Goal: Task Accomplishment & Management: Use online tool/utility

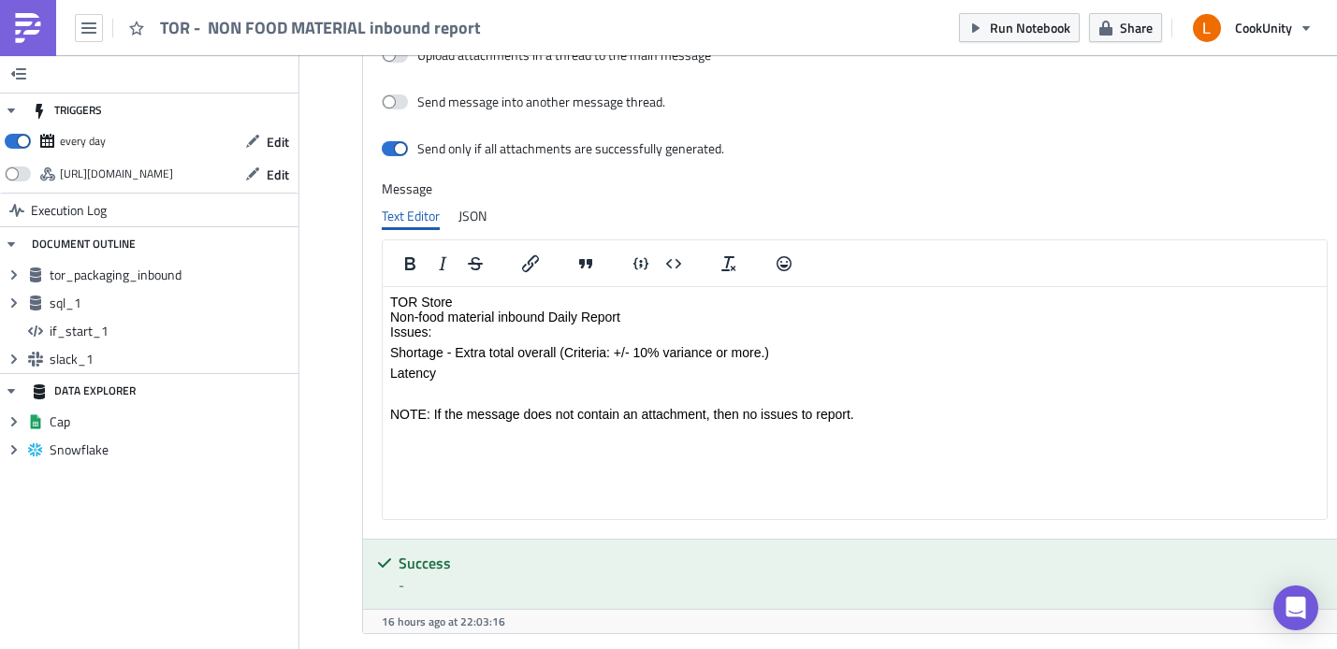
scroll to position [1523, 0]
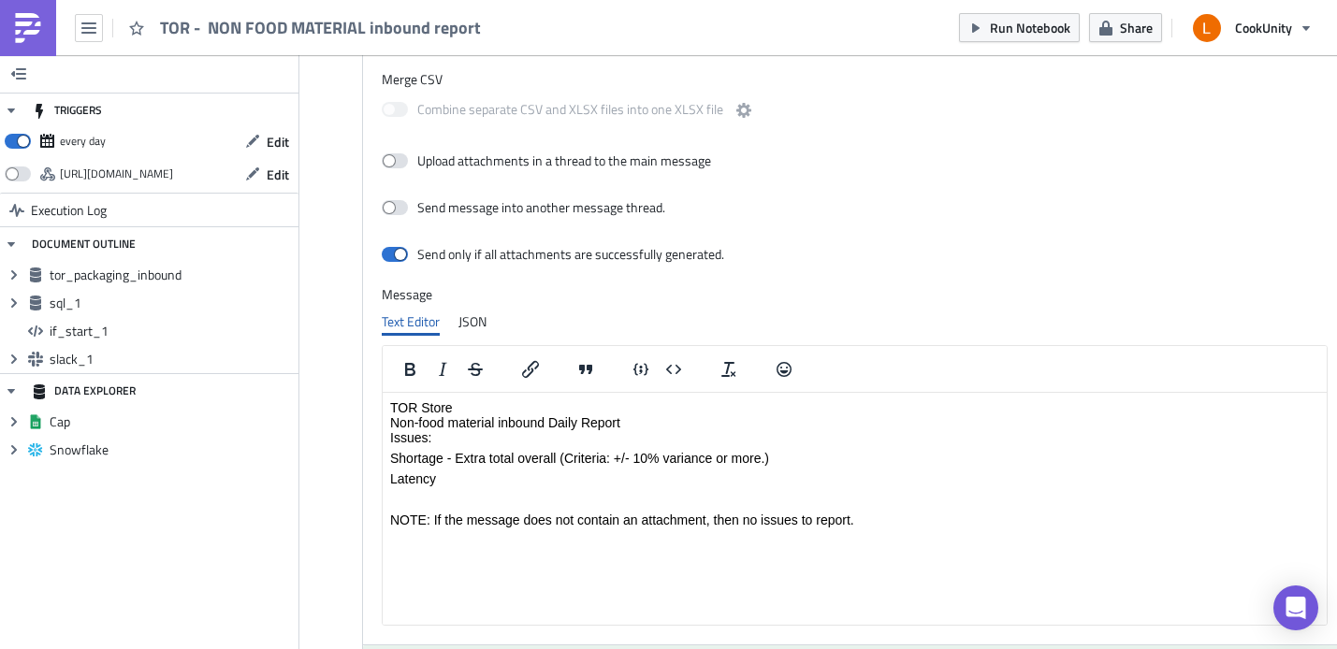
click at [559, 417] on p "TOR Store Non-food material inbound Daily Report Issues:" at bounding box center [854, 422] width 929 height 45
click at [558, 403] on p "TOR Store Non-food material inbound Daily Report Issues:" at bounding box center [854, 422] width 929 height 45
click at [647, 420] on p "TOR Store Non-food material inbound Daily Report Issues:" at bounding box center [854, 422] width 929 height 45
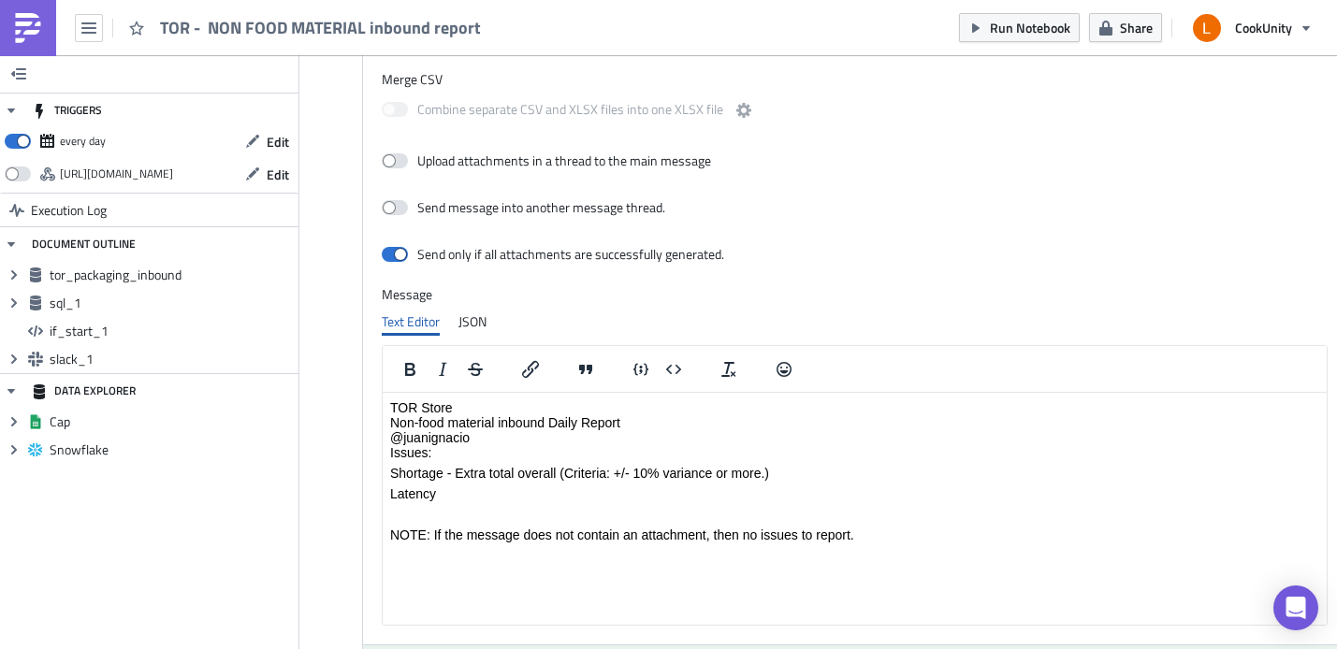
click at [392, 436] on p "TOR Store Non-food material inbound Daily Report @juanignacio Issues:" at bounding box center [854, 430] width 929 height 60
click at [597, 443] on p "TOR Store Non-food material inbound Daily Report FYI, @juanignacio Issues:" at bounding box center [854, 430] width 929 height 60
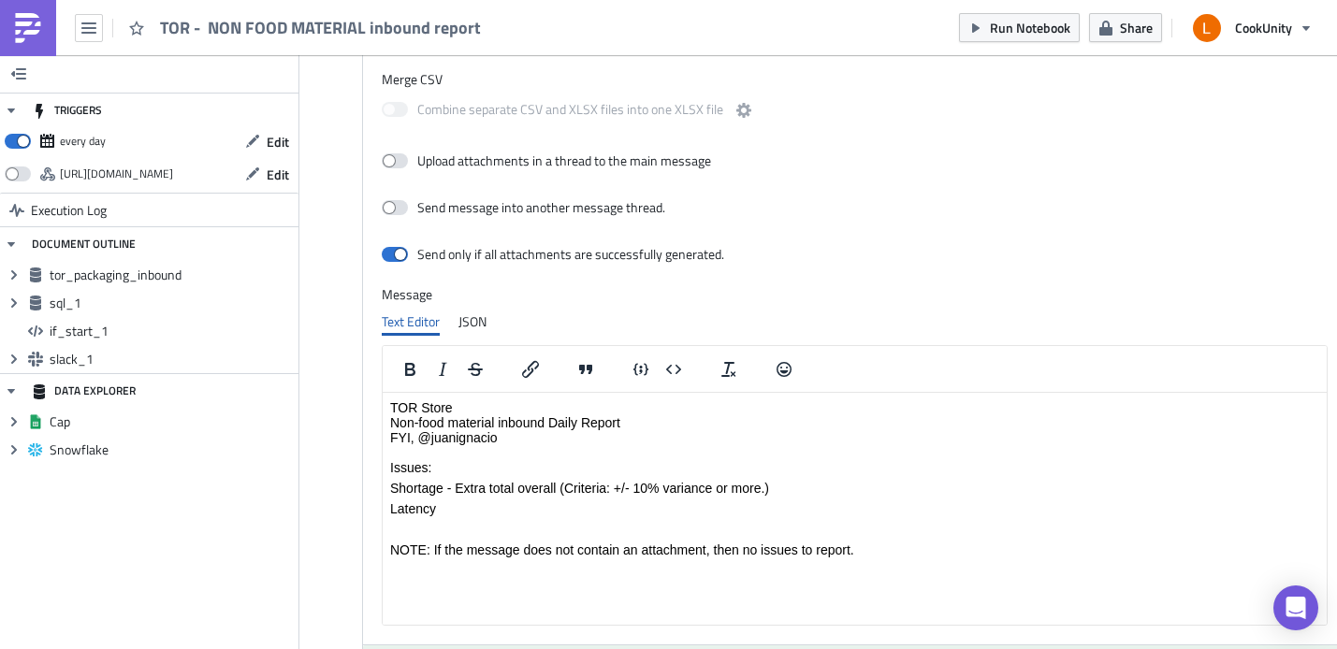
click at [675, 422] on p "TOR Store Non-food material inbound Daily Report FYI, @juanignacio Issues:" at bounding box center [854, 437] width 929 height 75
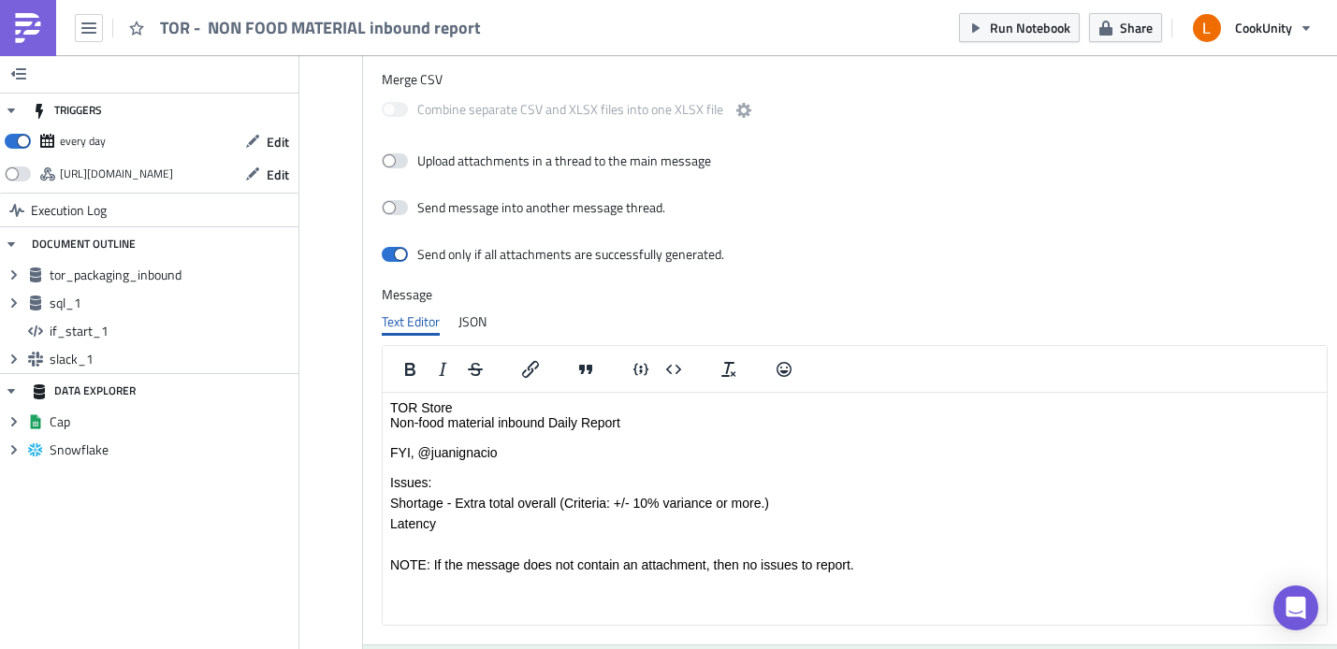
click at [908, 436] on p "TOR Store Non-food material inbound Daily Report FYI, @juanignacio Issues:" at bounding box center [854, 445] width 929 height 90
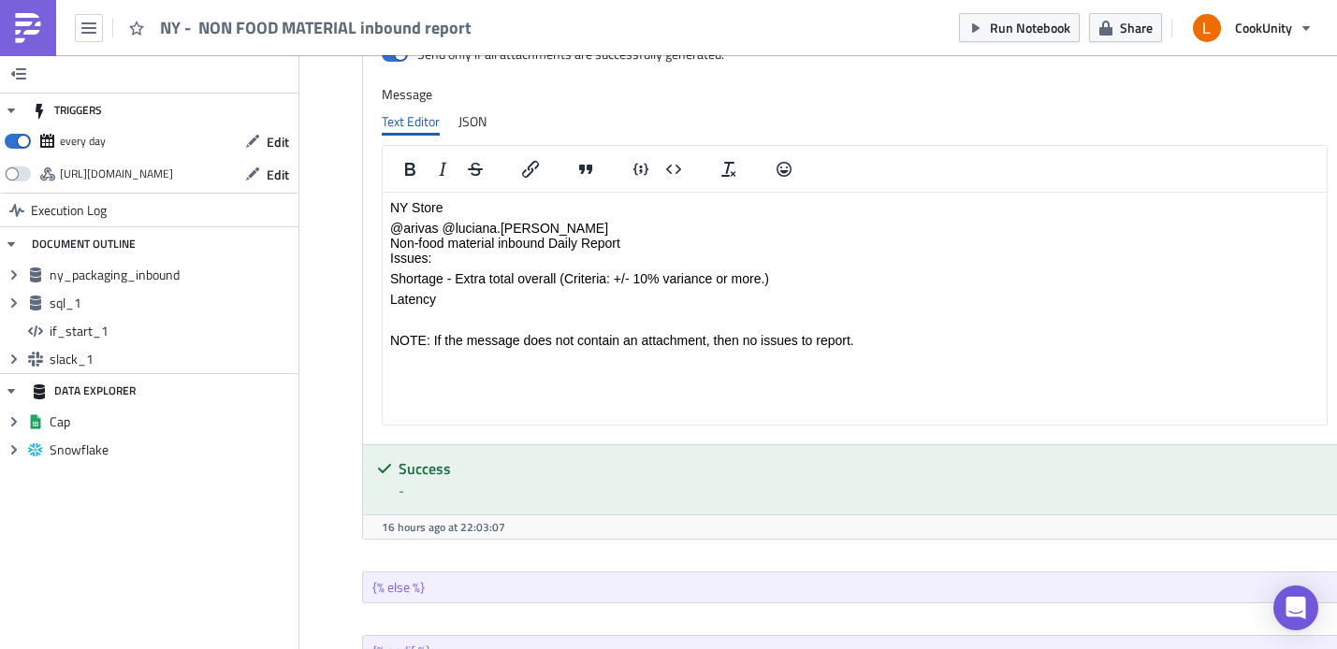
scroll to position [1642, 0]
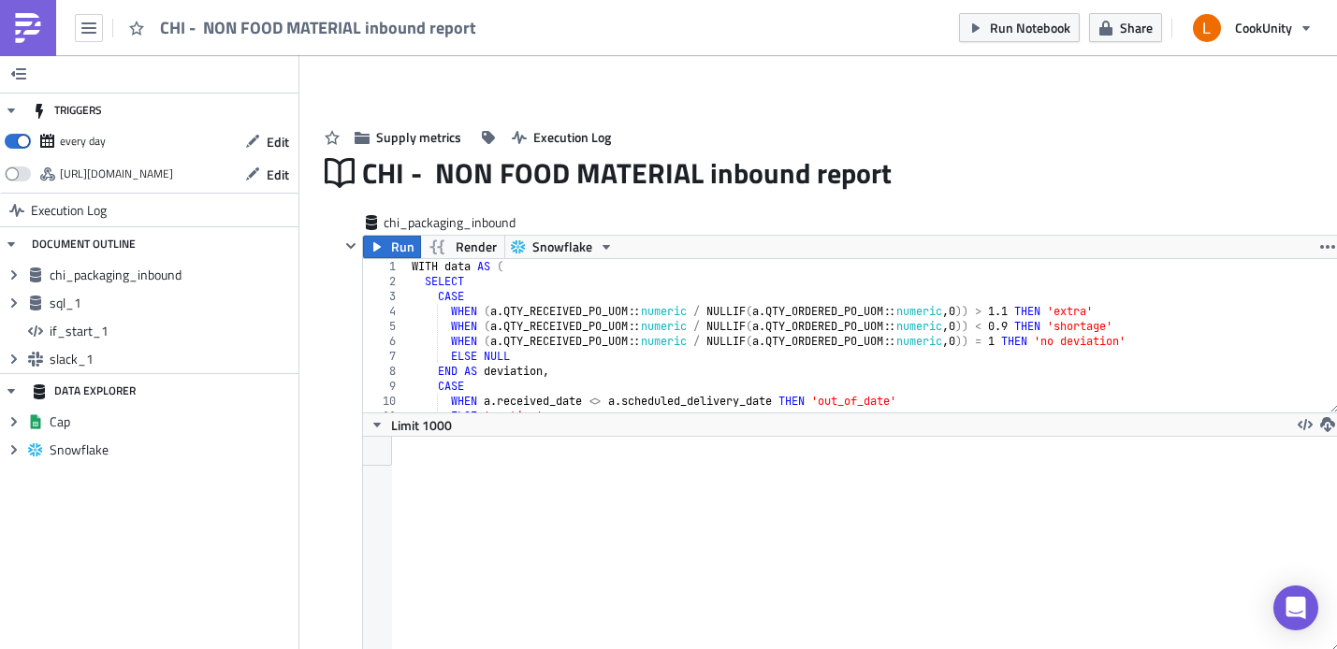
scroll to position [214, 975]
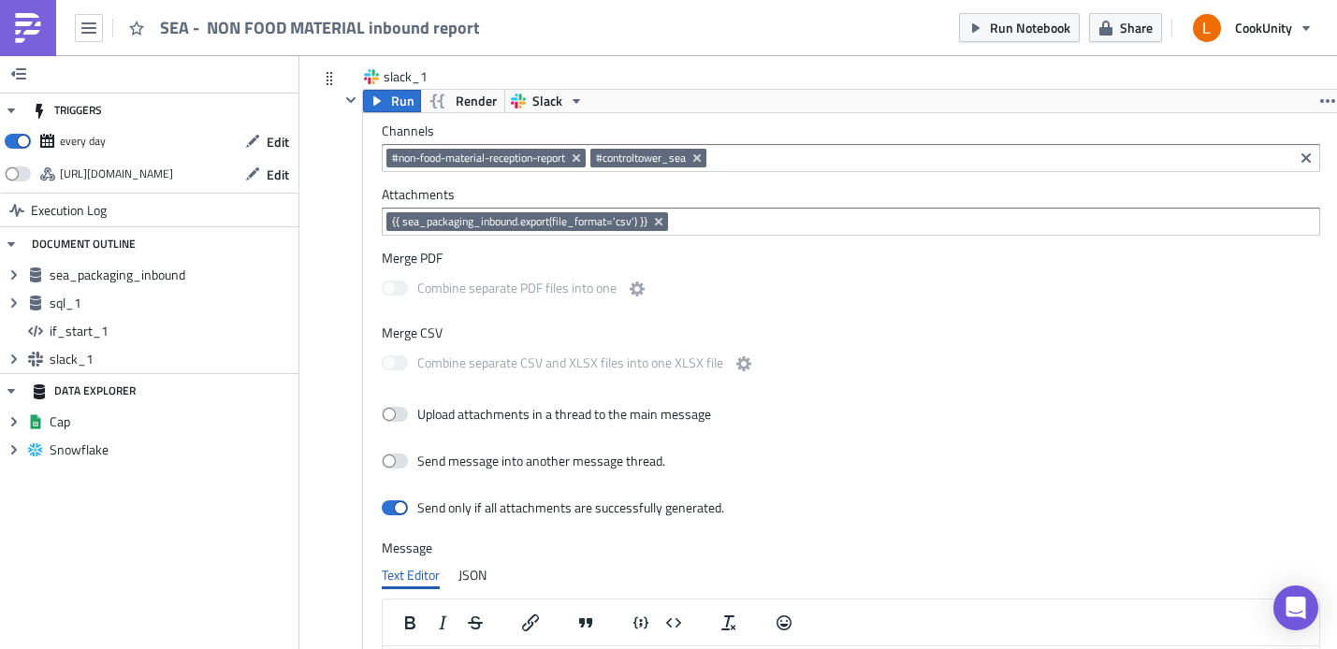
scroll to position [1765, 0]
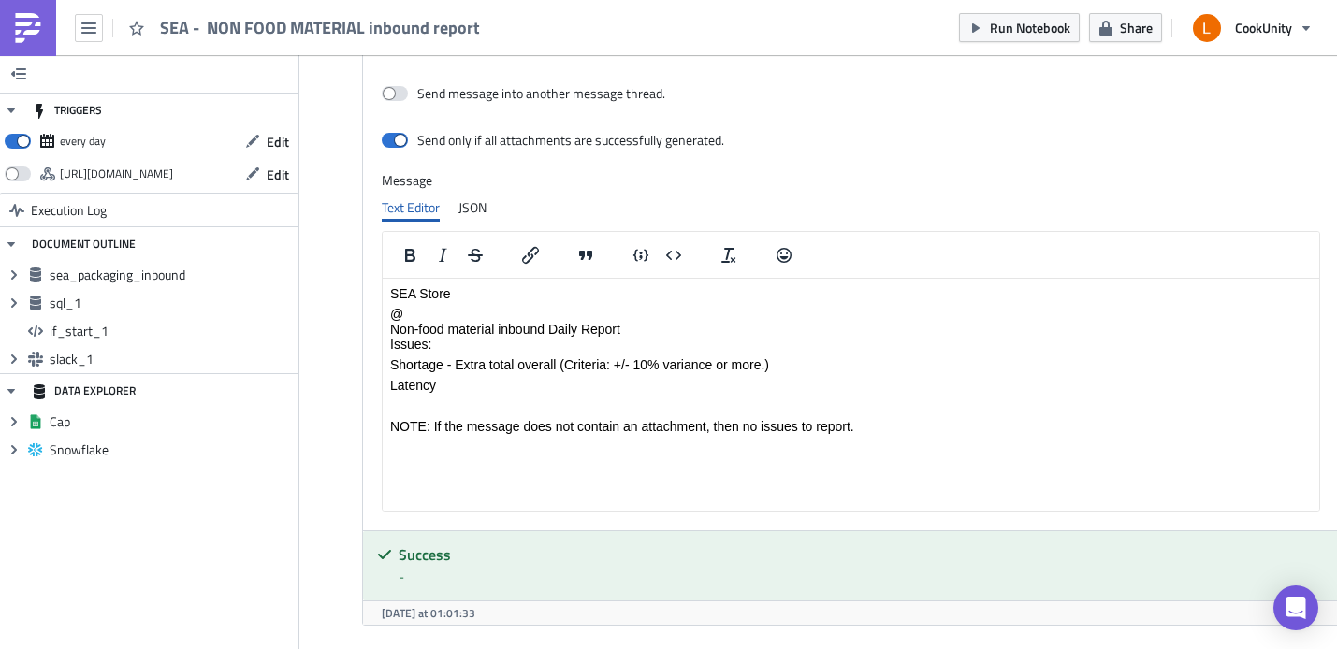
click at [504, 315] on p "@ Non-food material inbound Daily Report Issues:" at bounding box center [851, 329] width 922 height 45
click at [640, 442] on html "SEA Store @iman Non-food material inbound Daily Report Issues: Shortage - Extra…" at bounding box center [851, 360] width 937 height 163
click at [986, 395] on body "SEA Store @iman Non-food material inbound Daily Report Issues: Shortage - Extra…" at bounding box center [851, 360] width 922 height 148
